Goal: Find specific page/section: Find specific page/section

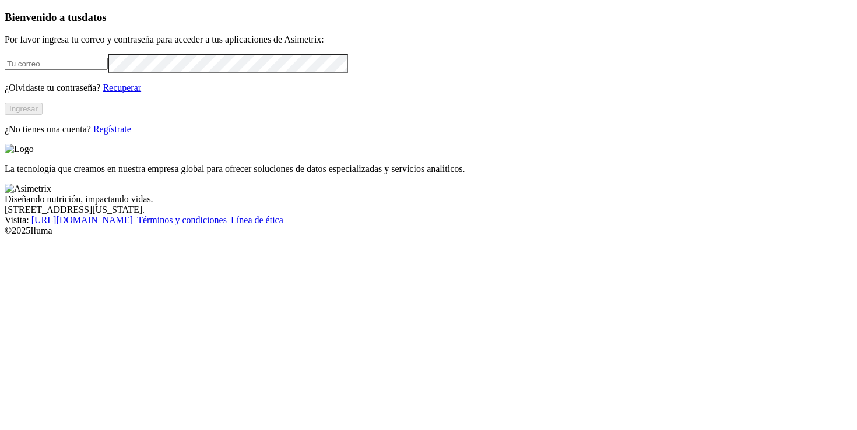
type input "[PERSON_NAME][EMAIL_ADDRESS][PERSON_NAME][DOMAIN_NAME]"
click at [43, 115] on button "Ingresar" at bounding box center [24, 109] width 38 height 12
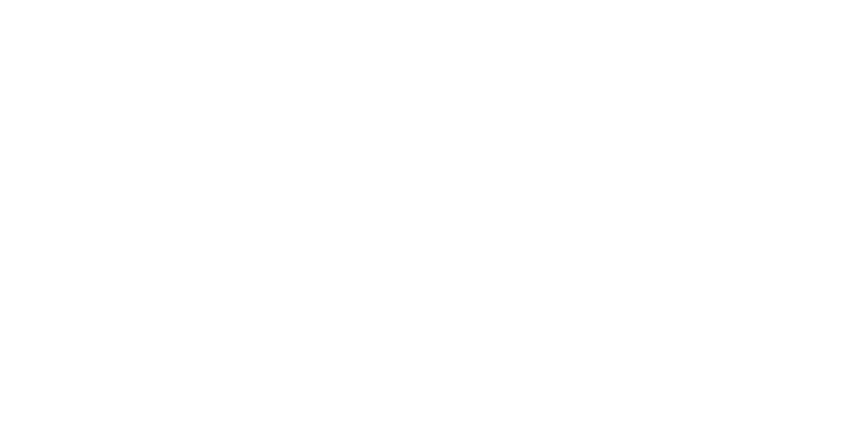
type input "a"
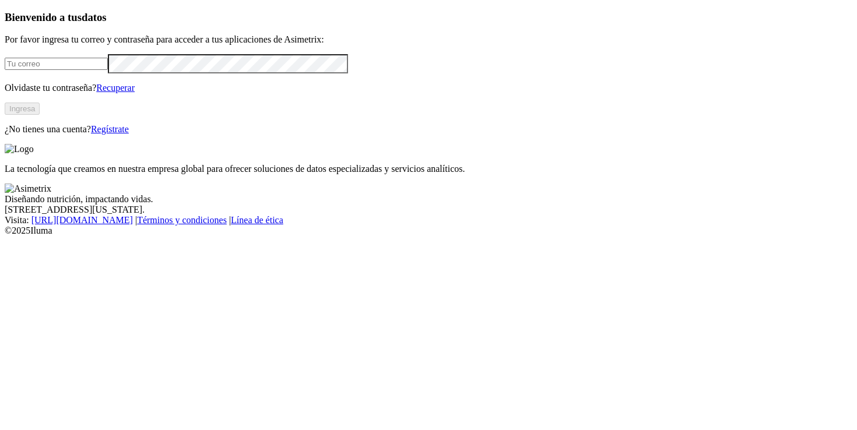
click at [108, 70] on input "email" at bounding box center [56, 64] width 103 height 12
type input "[PERSON_NAME][EMAIL_ADDRESS][PERSON_NAME][DOMAIN_NAME]"
click at [40, 115] on button "Ingresa" at bounding box center [22, 109] width 35 height 12
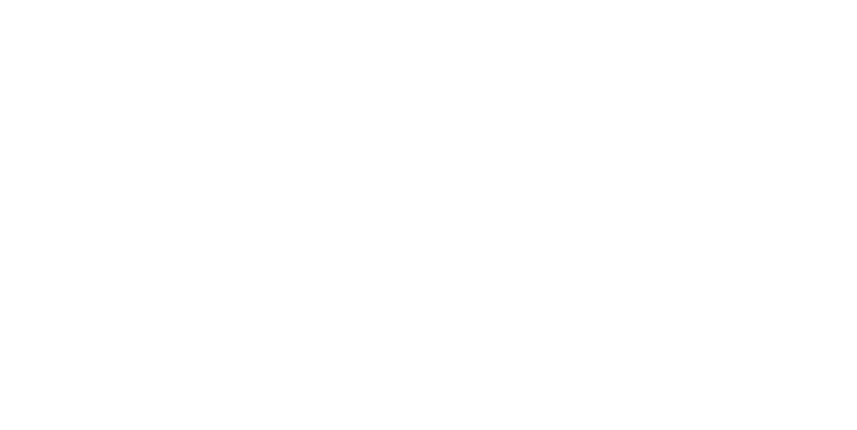
type input "ALIME"
